Goal: Information Seeking & Learning: Learn about a topic

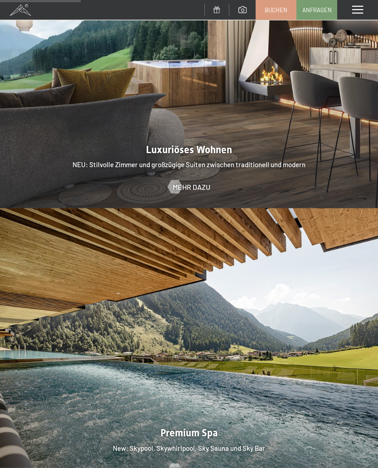
scroll to position [885, 0]
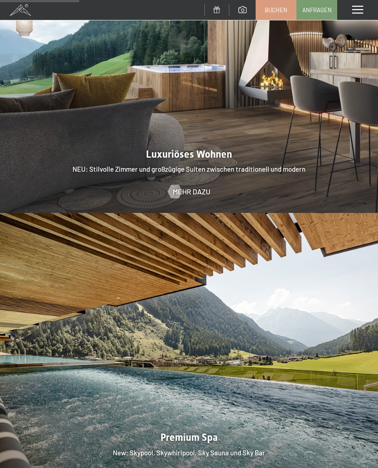
click at [364, 10] on div "Menü" at bounding box center [357, 10] width 41 height 20
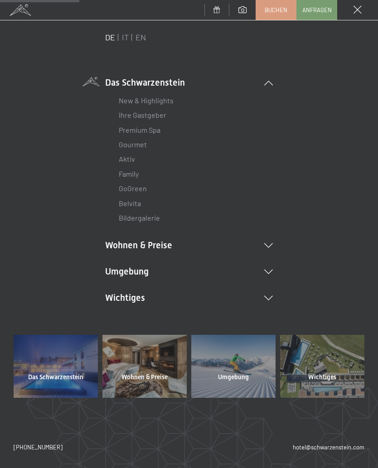
scroll to position [22, 0]
click at [176, 242] on li "Wohnen & Preise Inklusivleistungen Zimmer & Preise Liste Angebote Liste Familie…" at bounding box center [189, 245] width 168 height 13
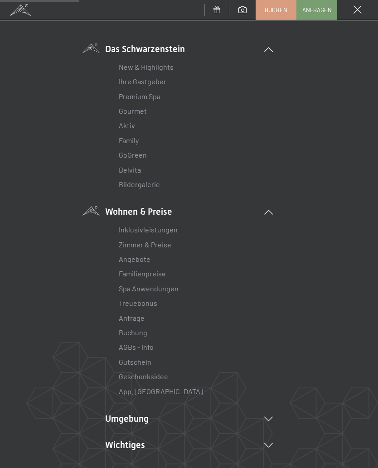
scroll to position [57, 0]
click at [167, 246] on link "Zimmer & Preise" at bounding box center [145, 244] width 53 height 9
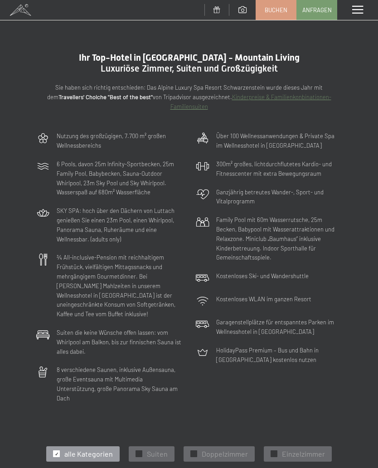
click at [219, 449] on span "Doppelzimmer" at bounding box center [225, 454] width 46 height 10
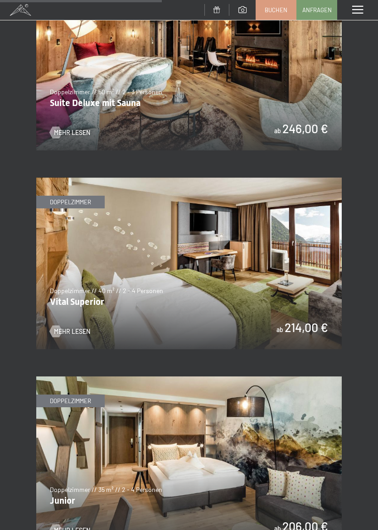
scroll to position [708, 0]
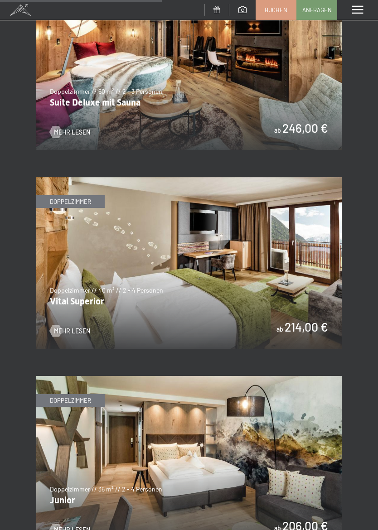
click at [311, 249] on img at bounding box center [188, 263] width 305 height 172
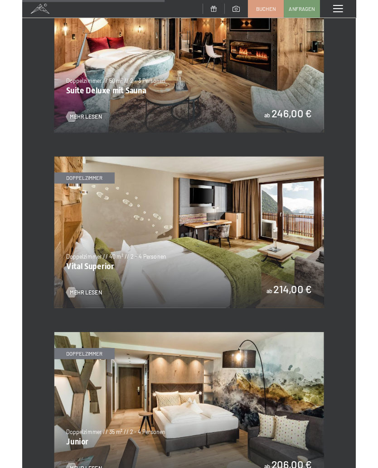
scroll to position [0, 0]
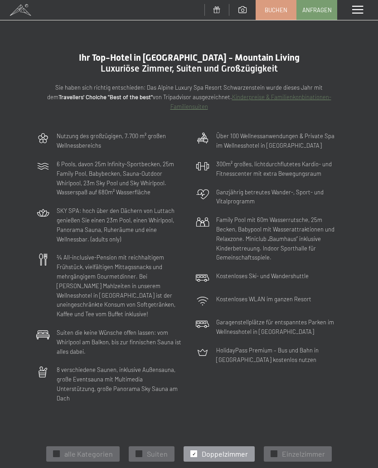
click at [222, 446] on div "✓ Doppelzimmer" at bounding box center [219, 453] width 71 height 15
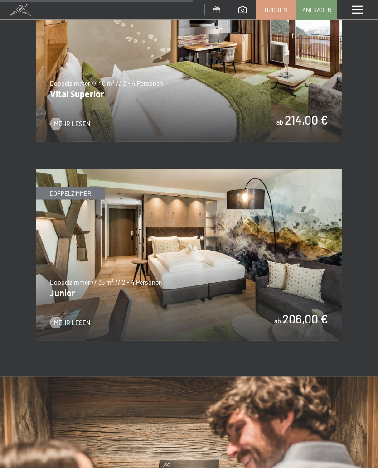
scroll to position [902, 0]
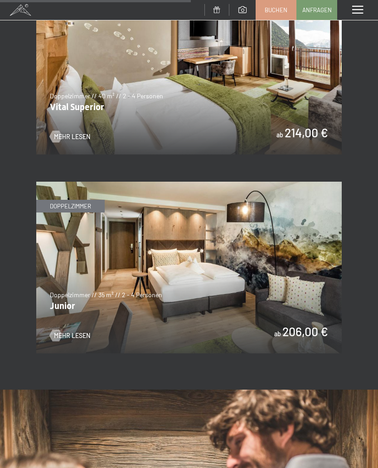
click at [243, 255] on img at bounding box center [188, 268] width 305 height 172
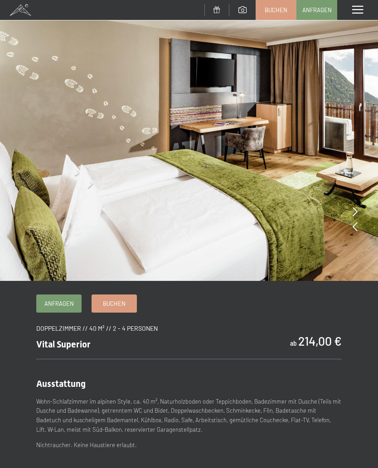
click at [352, 211] on img at bounding box center [189, 140] width 378 height 281
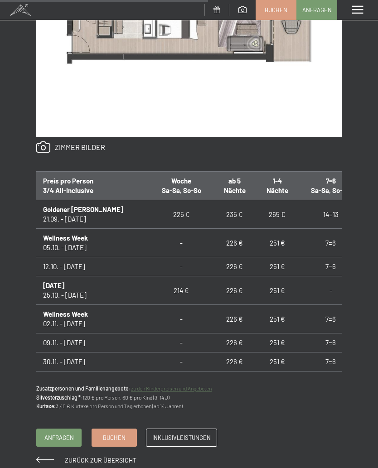
scroll to position [-4, 0]
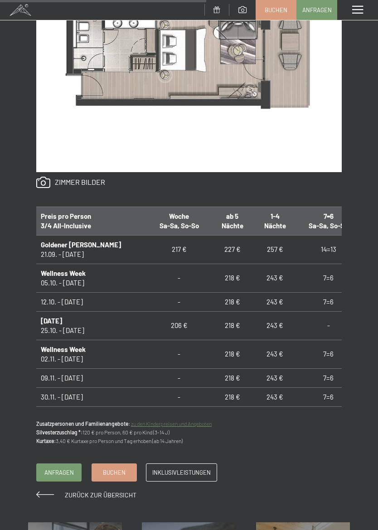
scroll to position [0, 3]
click at [46, 468] on link "Zurück zur Übersicht" at bounding box center [86, 495] width 100 height 8
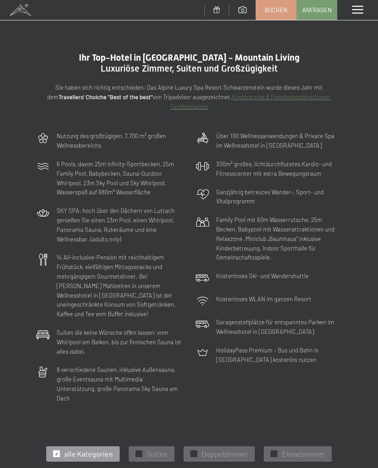
click at [157, 449] on span "Suiten" at bounding box center [157, 454] width 21 height 10
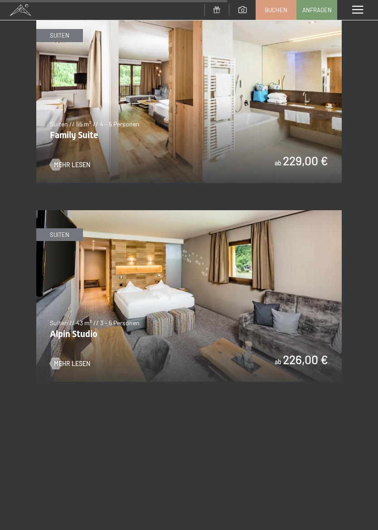
scroll to position [1283, 0]
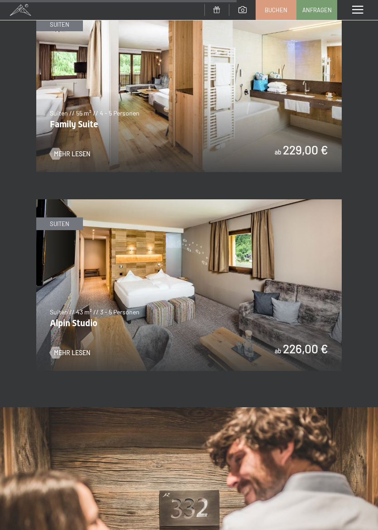
click at [325, 265] on img at bounding box center [188, 285] width 305 height 172
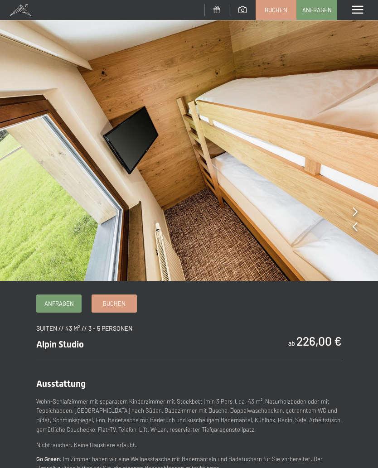
click at [355, 232] on div at bounding box center [355, 227] width 5 height 13
